Goal: Task Accomplishment & Management: Use online tool/utility

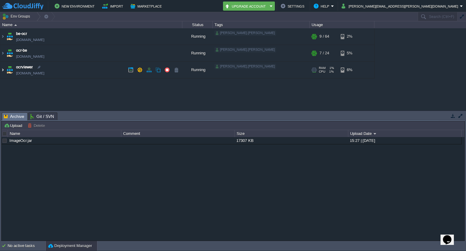
click at [3, 71] on img at bounding box center [2, 70] width 5 height 16
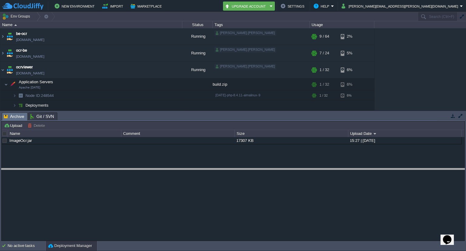
drag, startPoint x: 159, startPoint y: 116, endPoint x: 154, endPoint y: 171, distance: 56.0
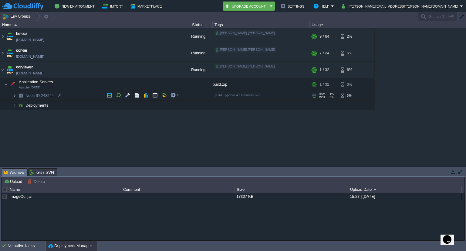
click at [14, 96] on img at bounding box center [15, 95] width 4 height 9
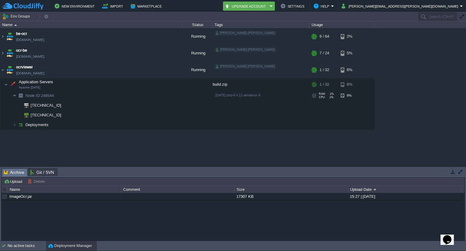
click at [14, 96] on img at bounding box center [15, 95] width 4 height 9
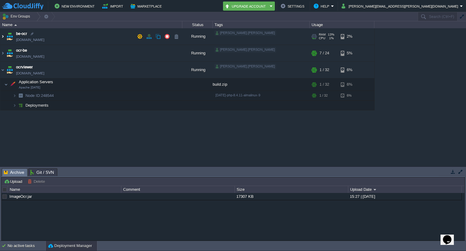
click at [4, 38] on img at bounding box center [2, 36] width 5 height 16
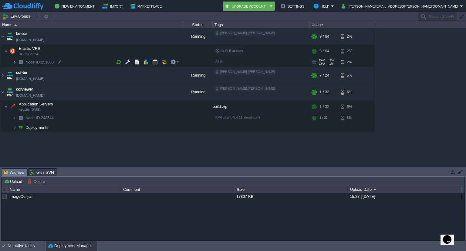
click at [14, 63] on img at bounding box center [15, 61] width 4 height 9
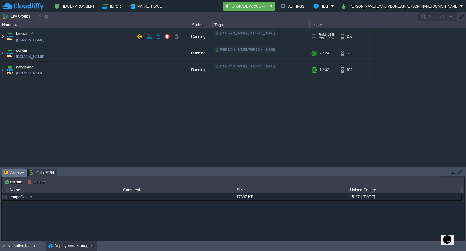
click at [2, 37] on img at bounding box center [2, 36] width 5 height 16
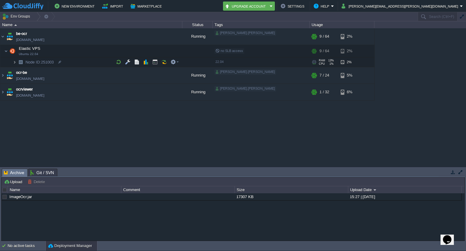
click at [13, 63] on img at bounding box center [15, 61] width 4 height 9
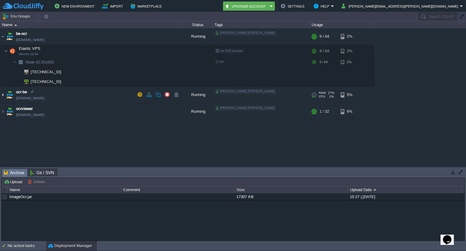
click at [4, 94] on img at bounding box center [2, 94] width 5 height 16
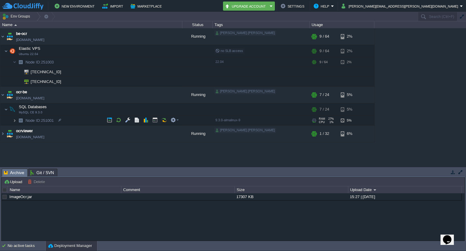
click at [14, 119] on img at bounding box center [15, 120] width 4 height 9
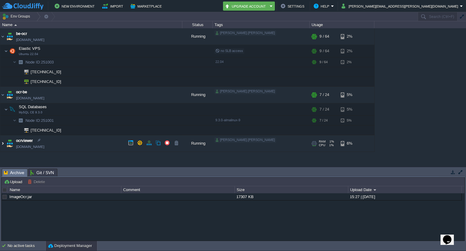
click at [4, 142] on img at bounding box center [2, 143] width 5 height 16
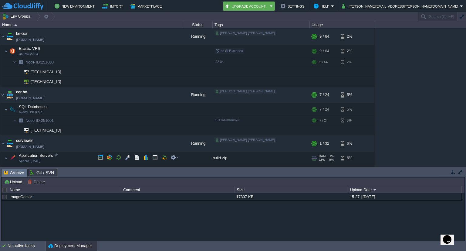
scroll to position [16, 0]
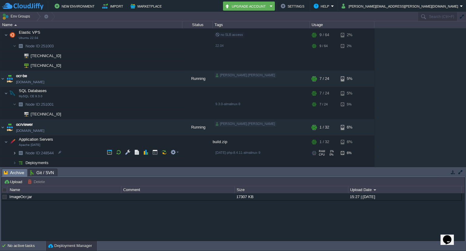
click at [15, 151] on img at bounding box center [15, 152] width 4 height 9
